Goal: Find specific page/section: Find specific page/section

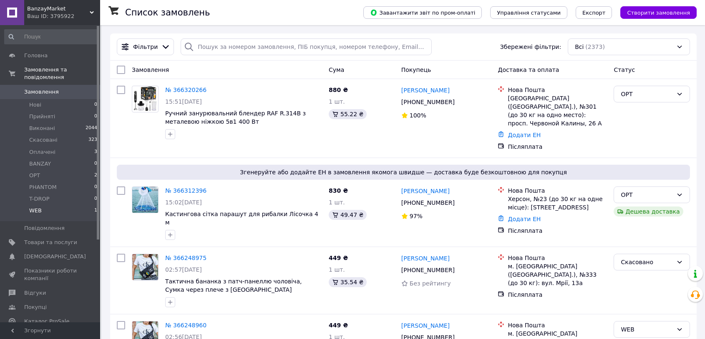
drag, startPoint x: 0, startPoint y: 0, endPoint x: 93, endPoint y: 201, distance: 221.9
click at [70, 205] on li "WEB 1" at bounding box center [51, 213] width 102 height 16
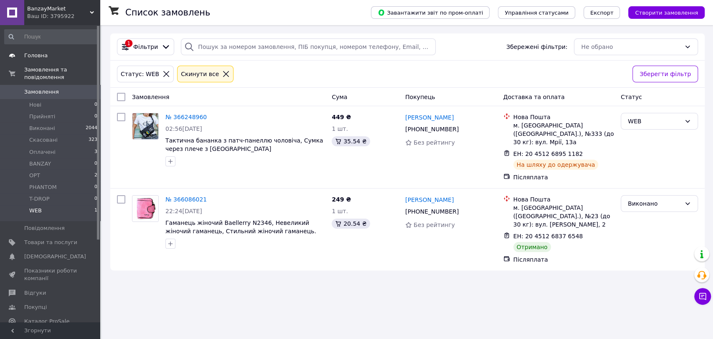
click at [55, 58] on span "Головна" at bounding box center [50, 56] width 53 height 8
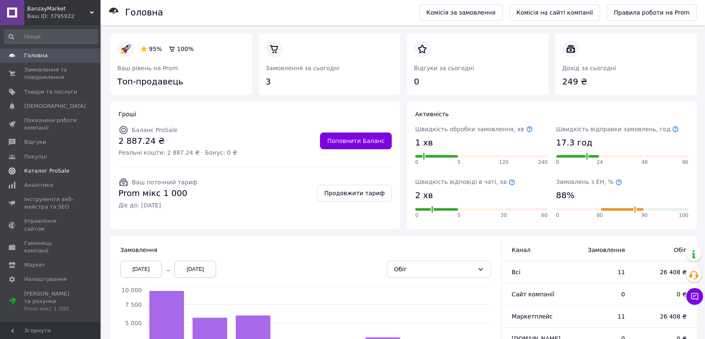
click at [53, 170] on span "Каталог ProSale" at bounding box center [46, 171] width 45 height 8
